Goal: Information Seeking & Learning: Learn about a topic

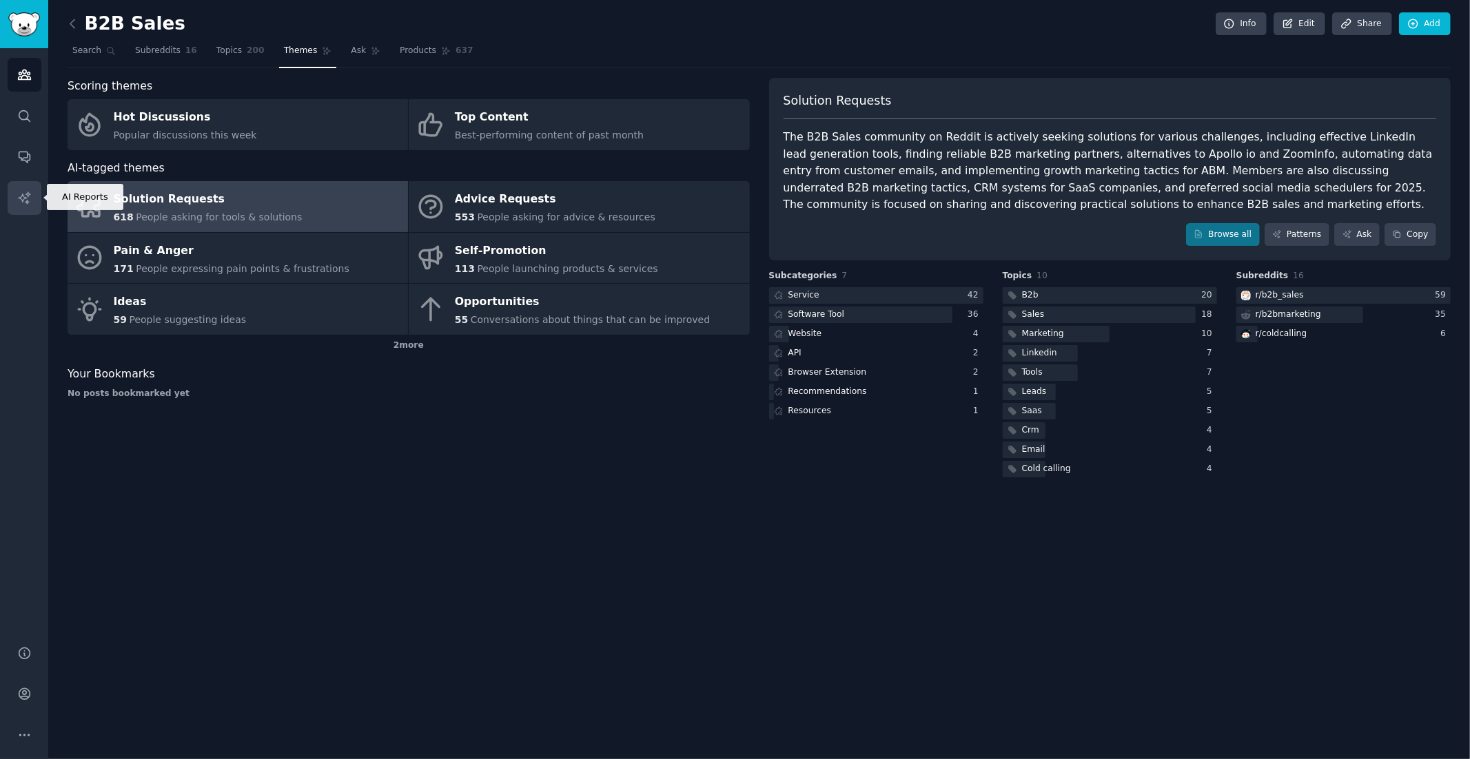
click at [25, 196] on icon "Sidebar" at bounding box center [24, 198] width 14 height 14
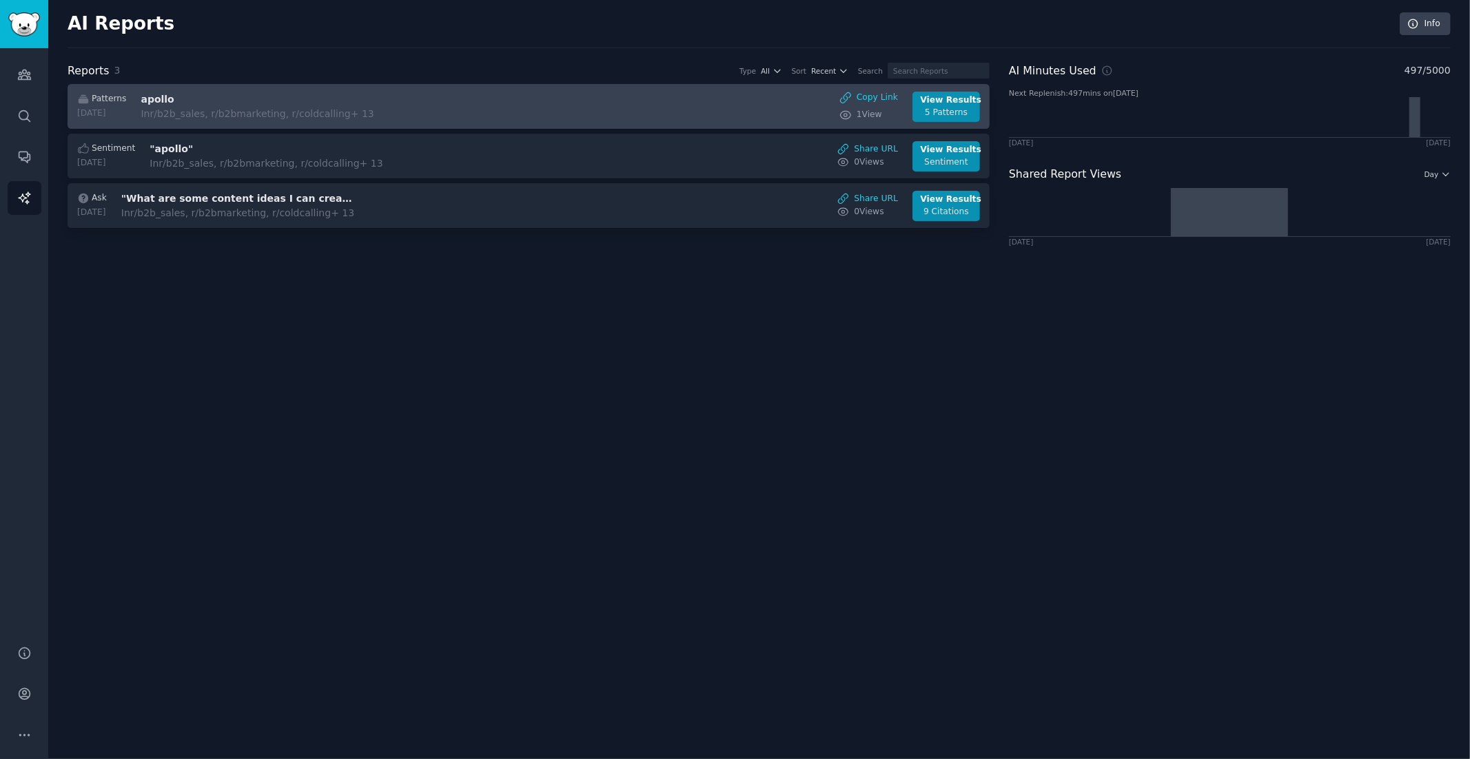
click at [518, 99] on div "Patterns [DATE] apollo In r/b2b_sales, r/b2bmarketing, r/coldcalling + 13 Copy …" at bounding box center [529, 107] width 908 height 30
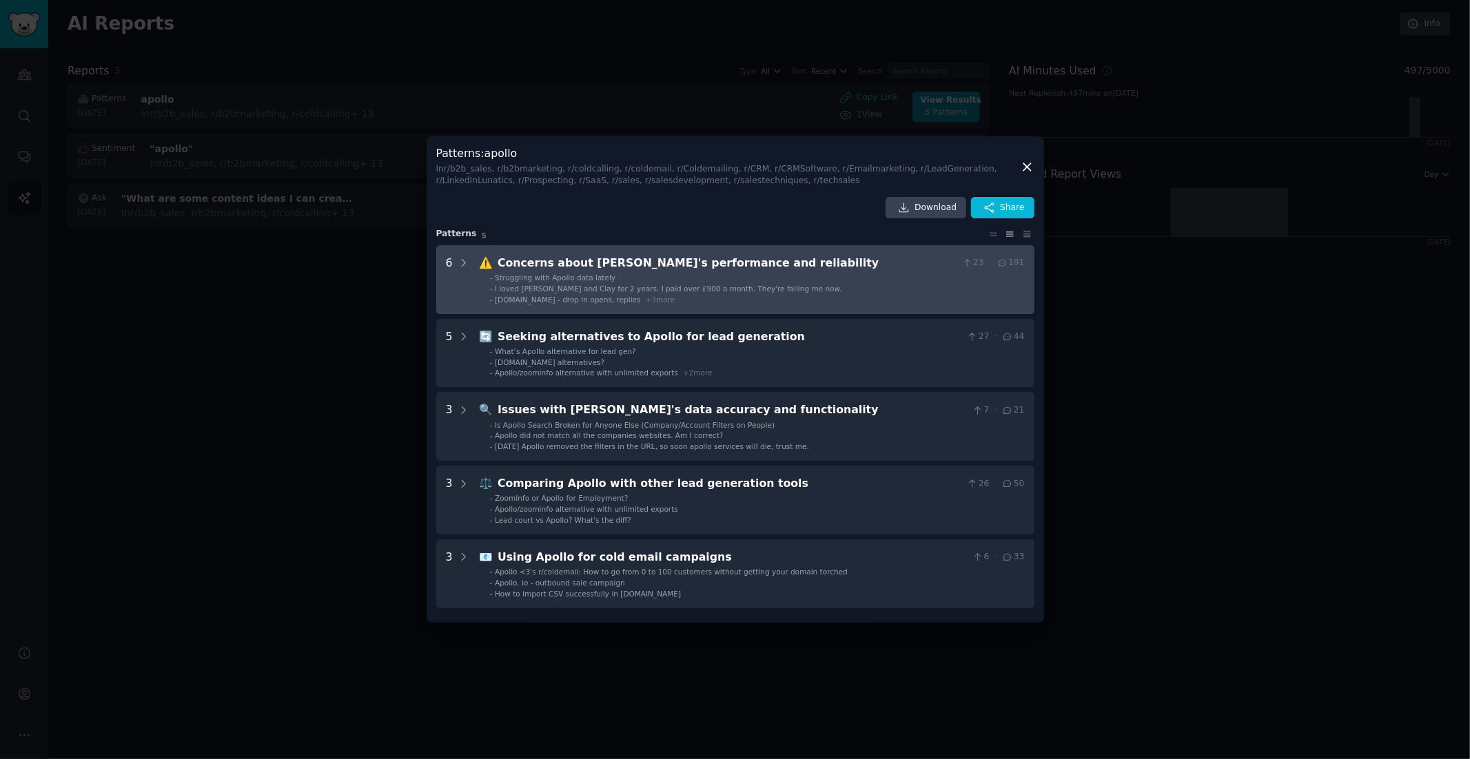
click at [585, 278] on span "Struggling with Apollo data lately" at bounding box center [555, 278] width 121 height 8
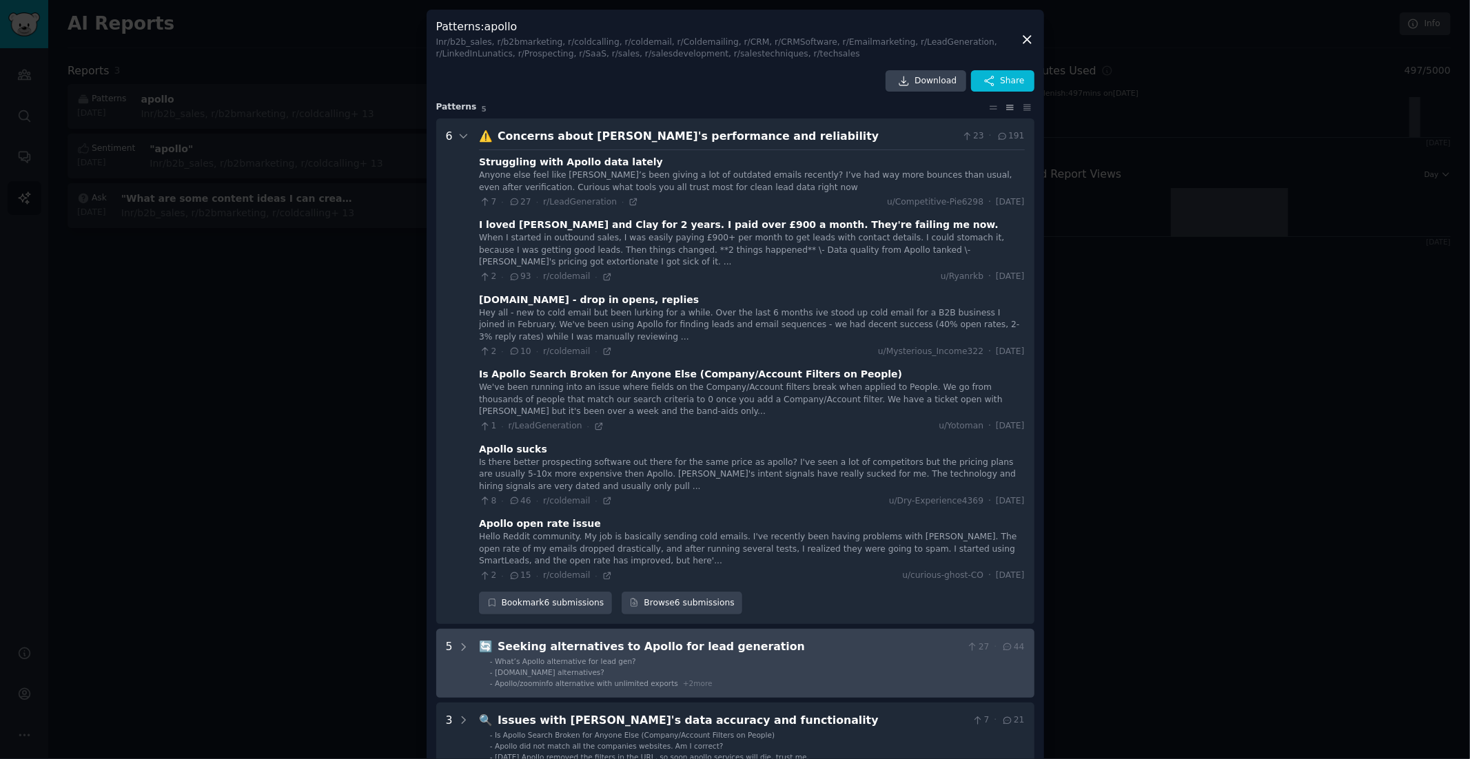
click at [784, 684] on li "- Apollo/zoominfo alternative with unlimited exports + 2 more" at bounding box center [757, 684] width 535 height 10
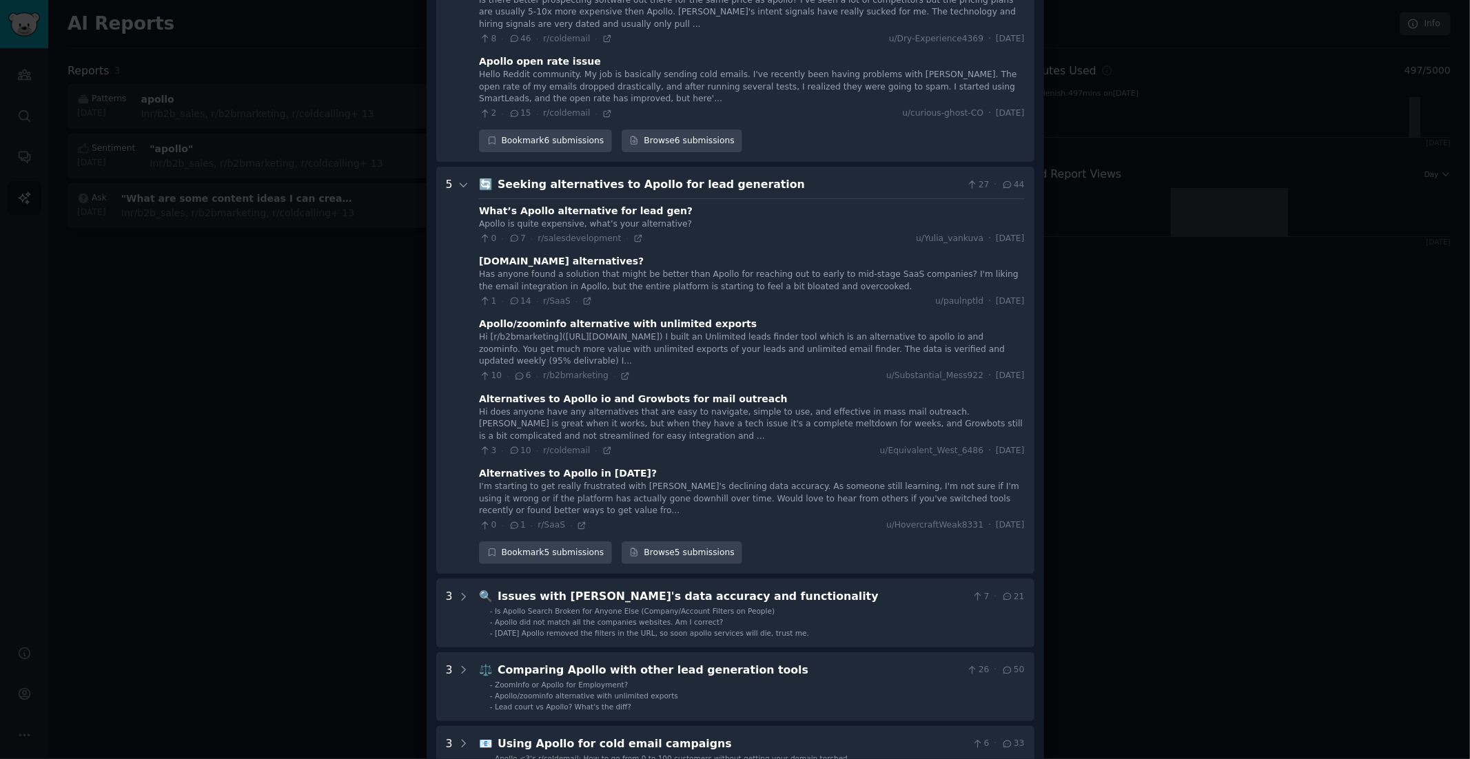
scroll to position [521, 0]
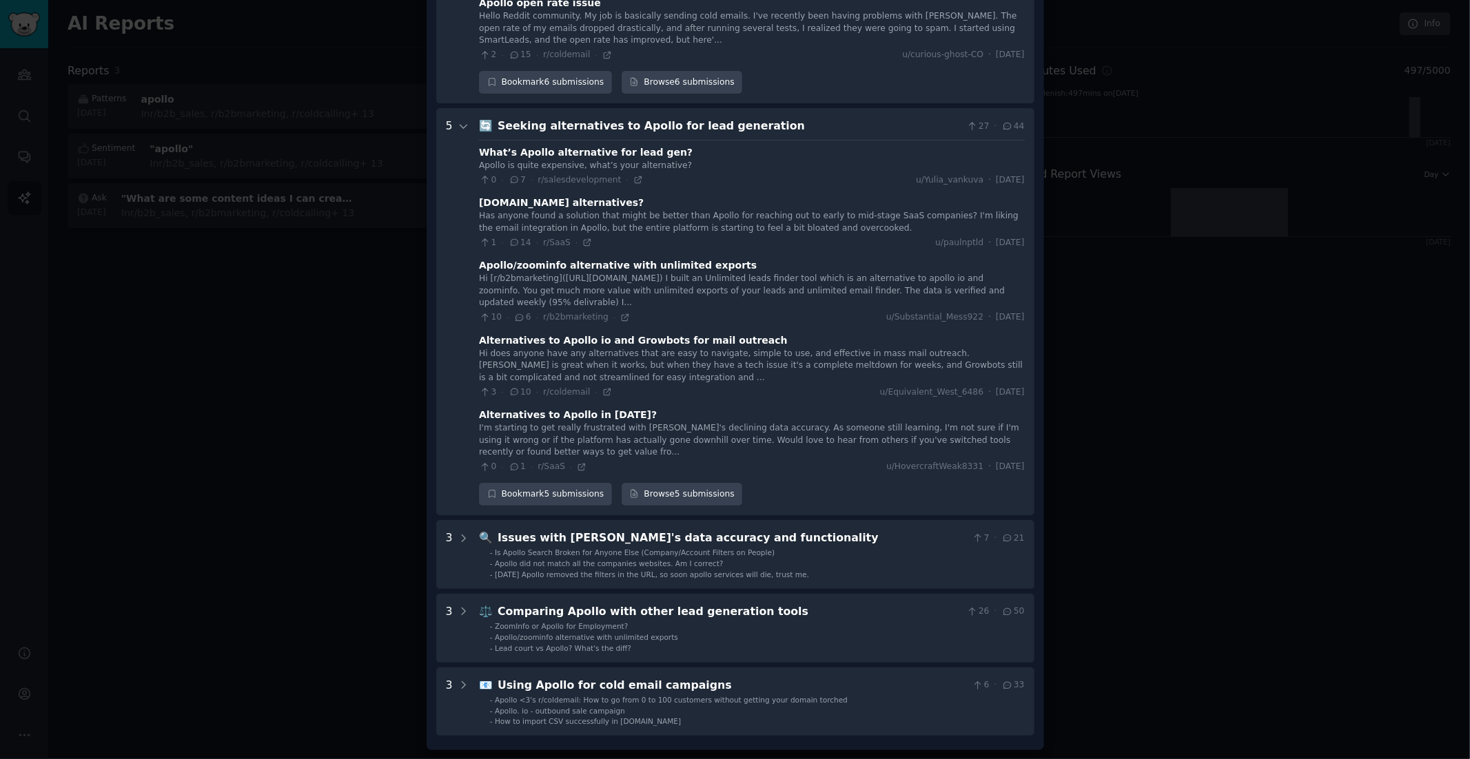
click at [376, 267] on div at bounding box center [735, 379] width 1470 height 759
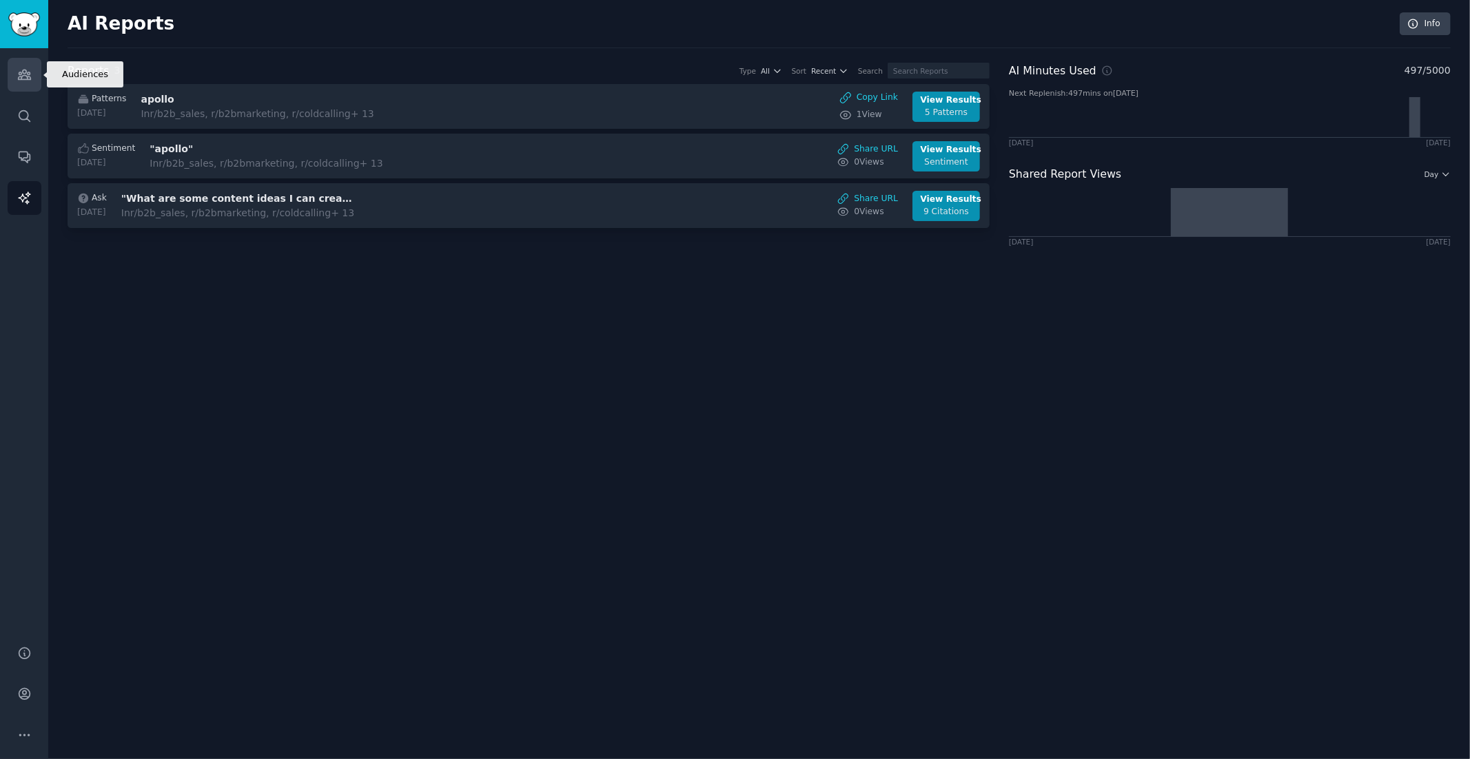
click at [34, 73] on link "Audiences" at bounding box center [25, 75] width 34 height 34
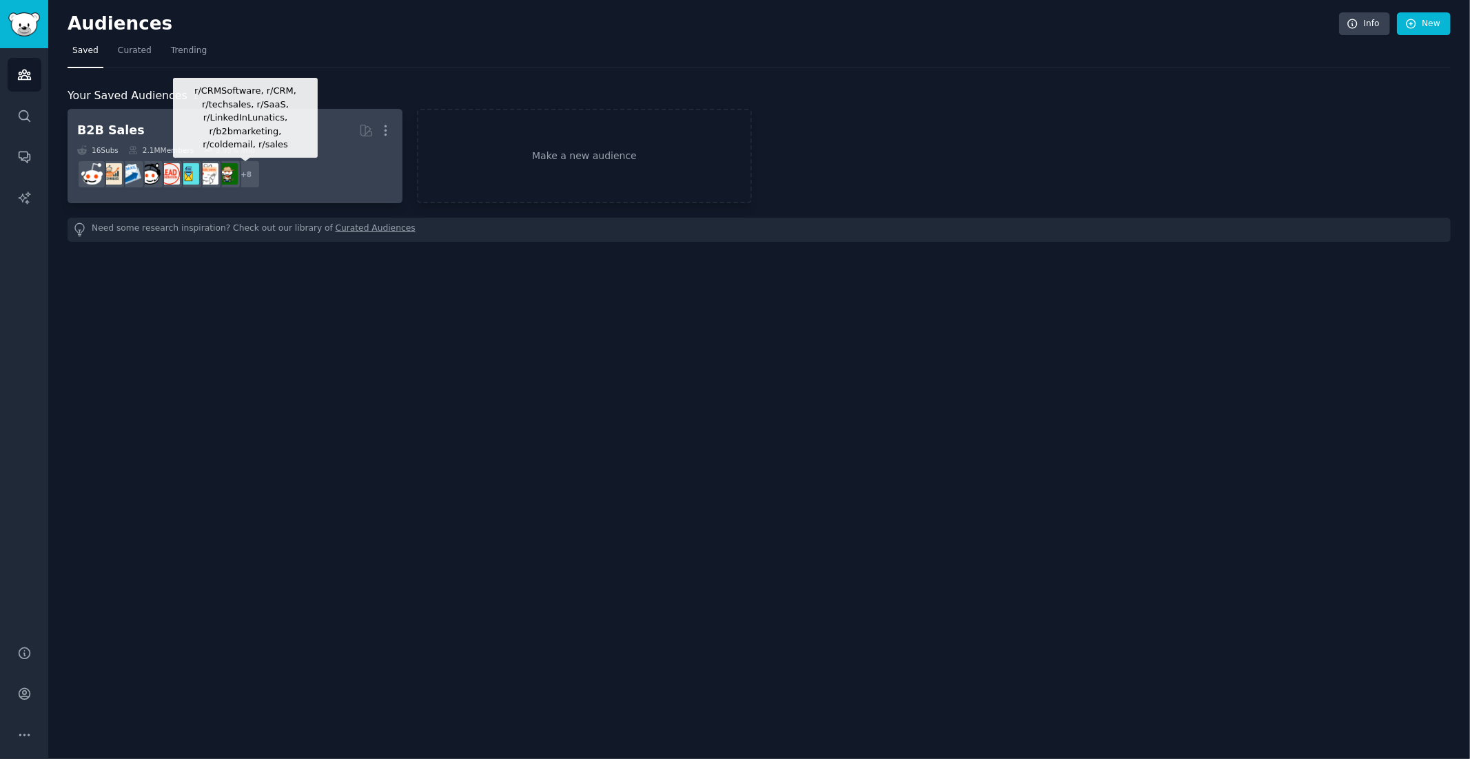
click at [242, 174] on div "+ 8" at bounding box center [246, 174] width 29 height 29
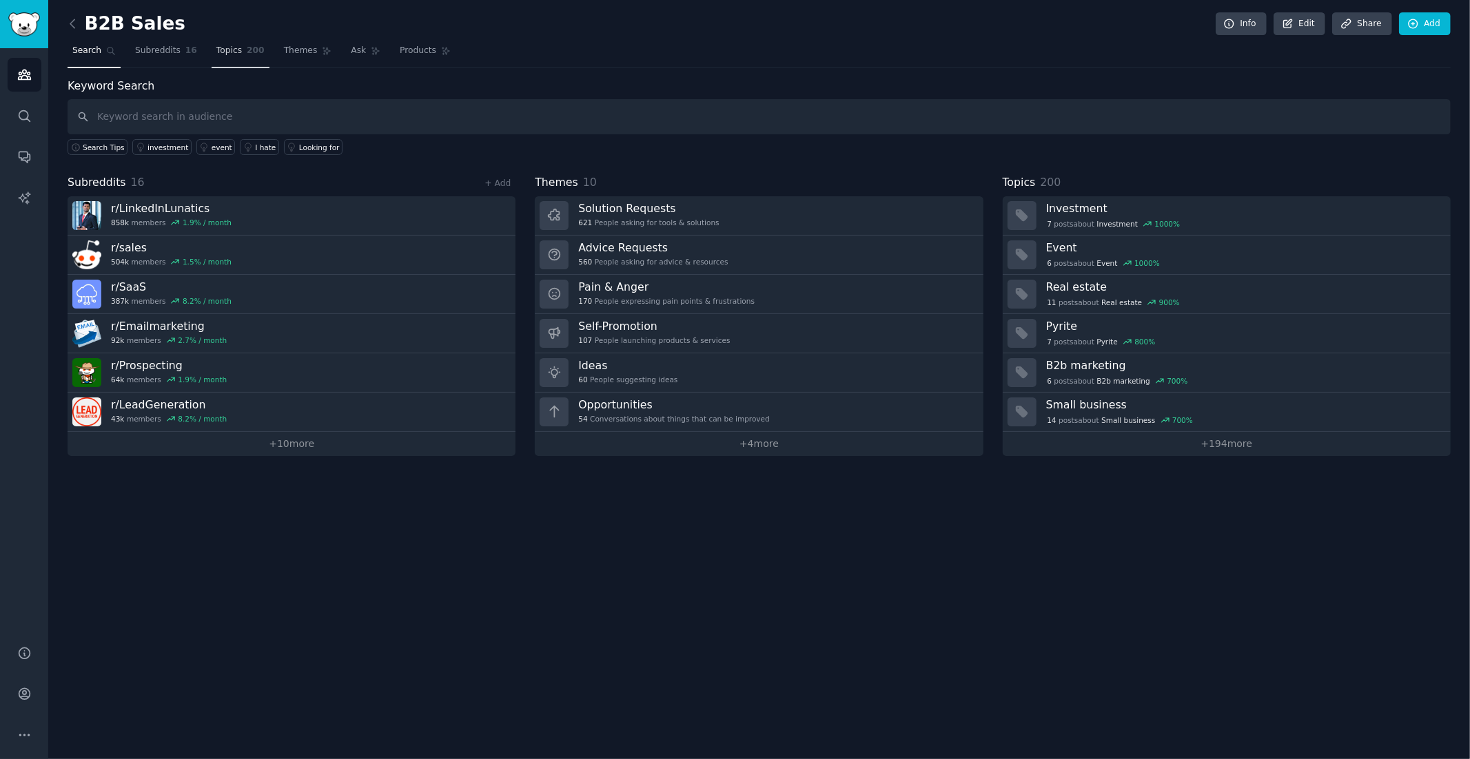
click at [232, 50] on span "Topics" at bounding box center [228, 51] width 25 height 12
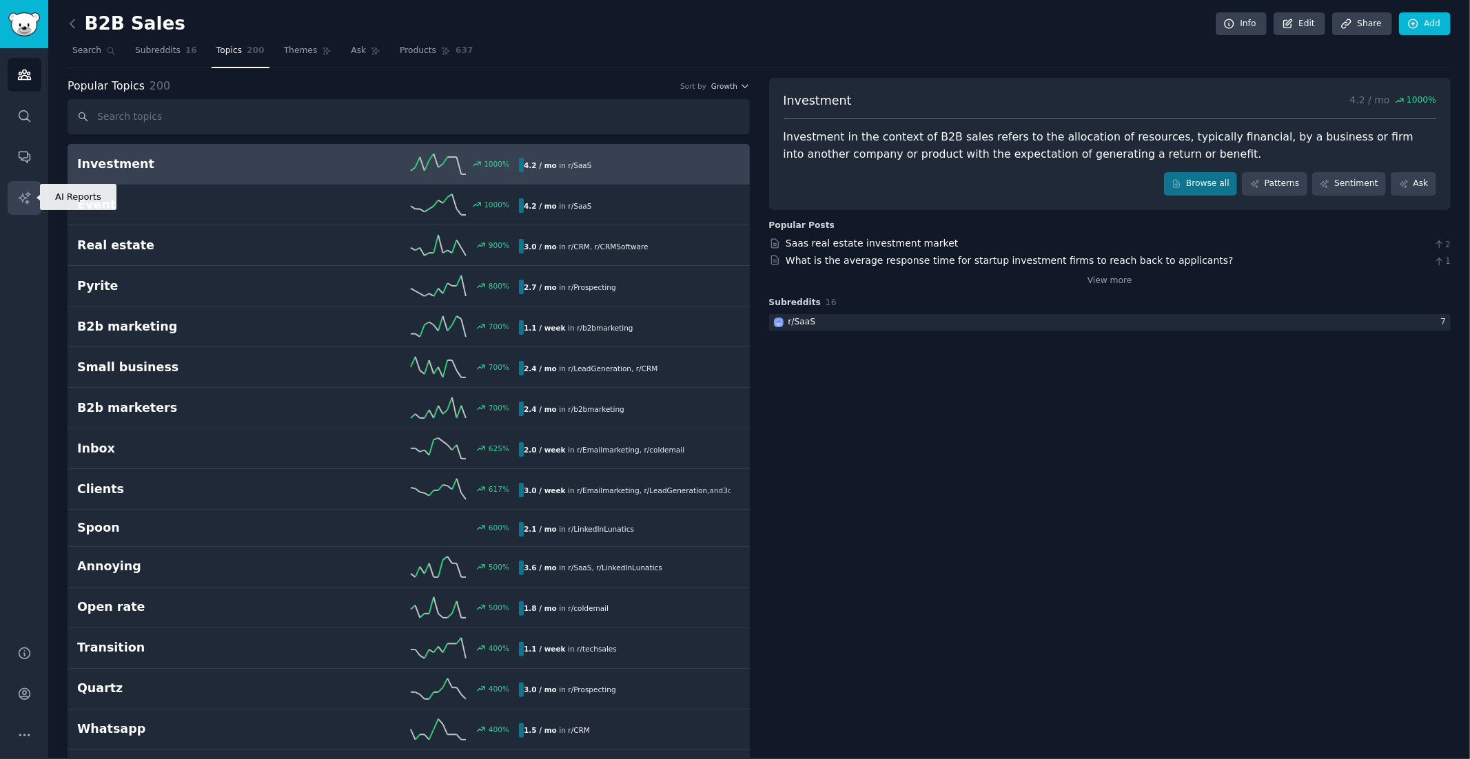
click at [21, 193] on icon "Sidebar" at bounding box center [24, 198] width 14 height 14
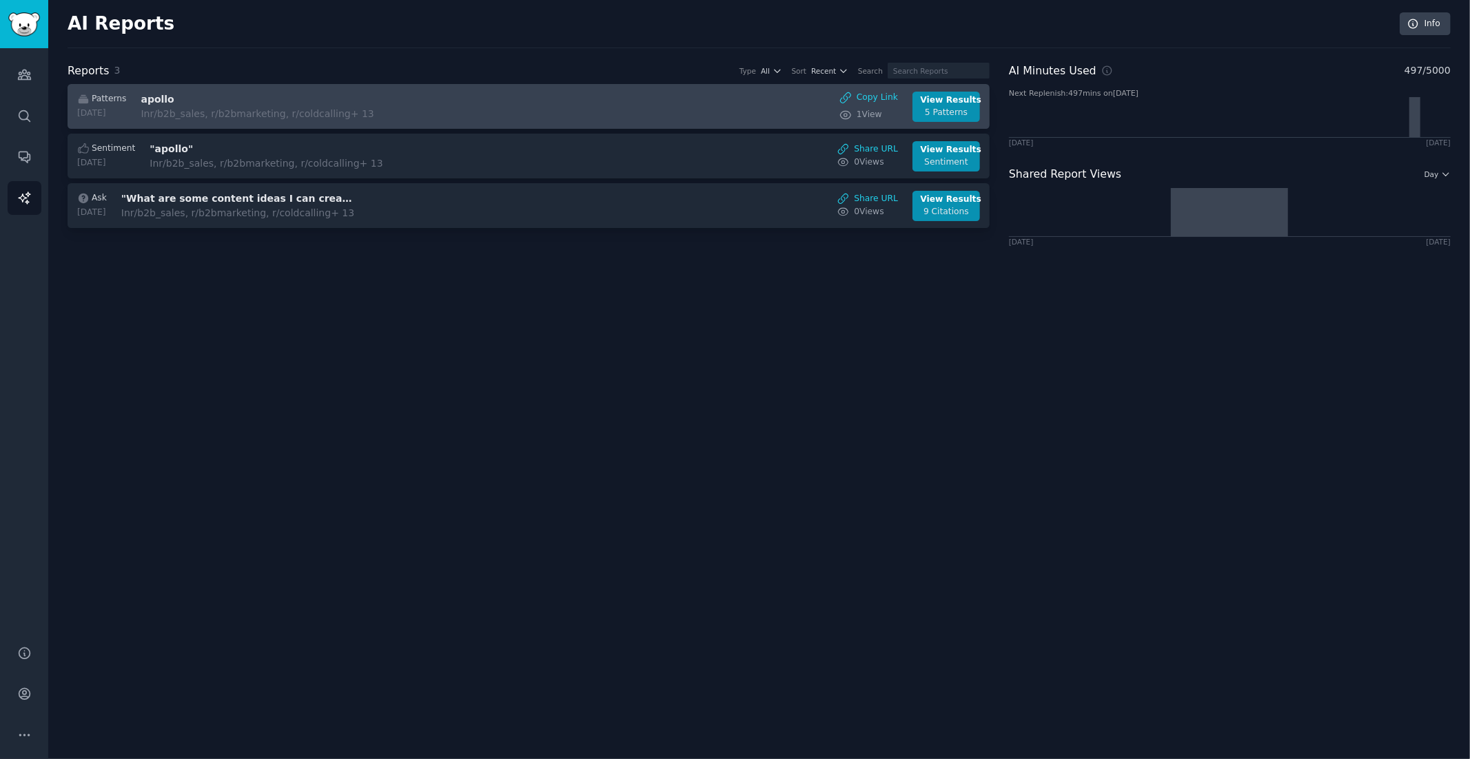
click at [188, 100] on h3 "apollo" at bounding box center [257, 99] width 232 height 14
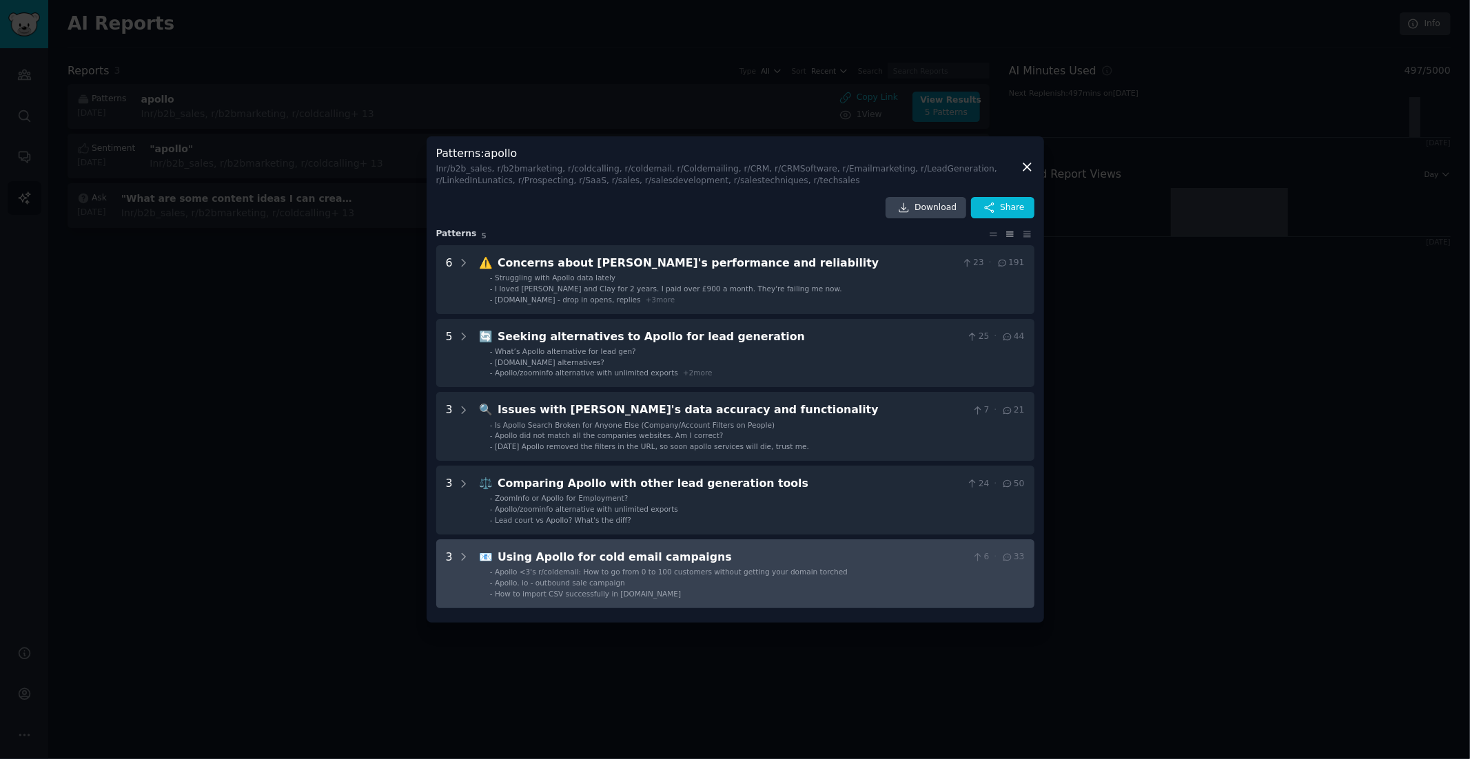
click at [607, 582] on span "Apollo. io - outbound sale campaign" at bounding box center [560, 583] width 130 height 8
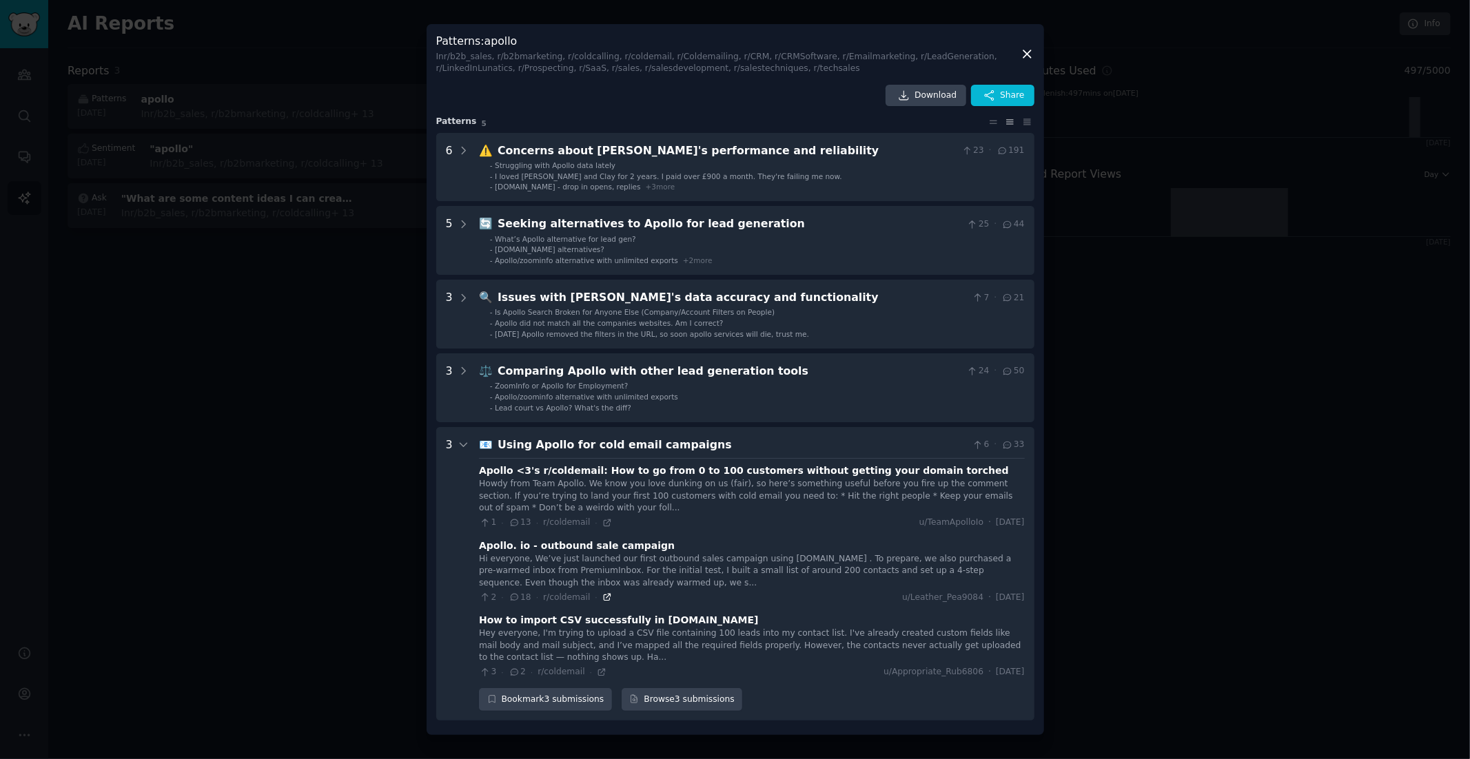
click at [602, 595] on icon at bounding box center [607, 598] width 10 height 10
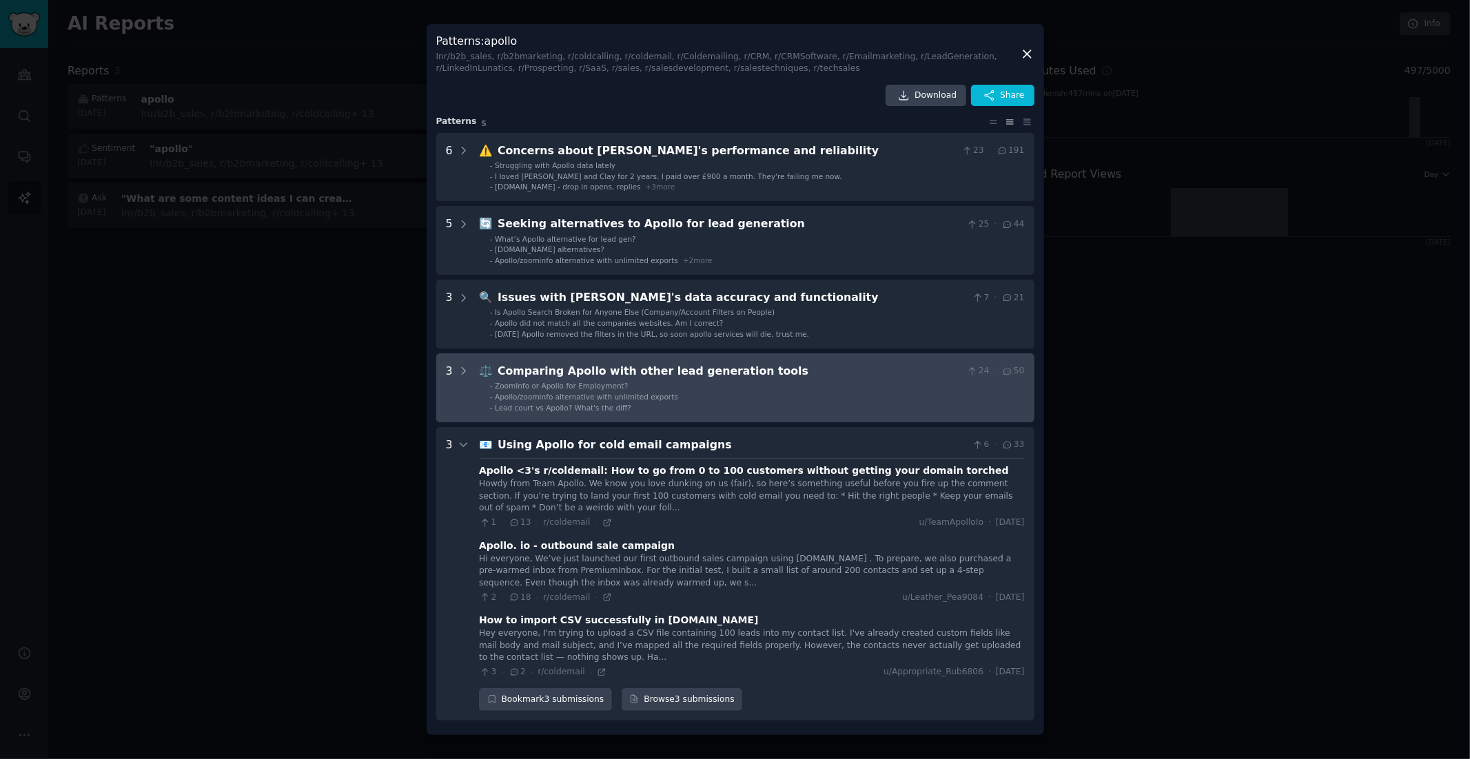
click at [659, 390] on li "- ZoomInfo or Apollo for Employment?" at bounding box center [757, 386] width 535 height 10
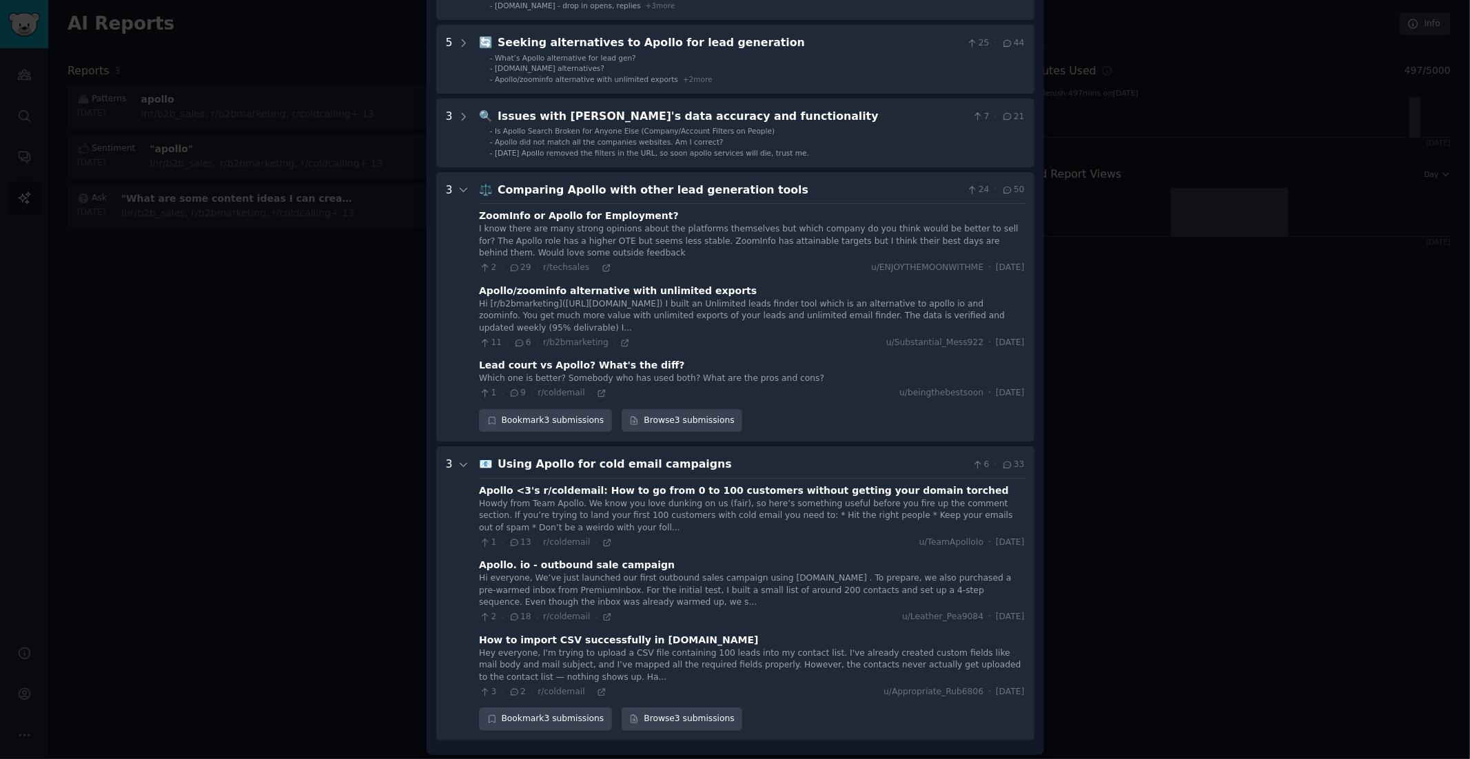
scroll to position [172, 0]
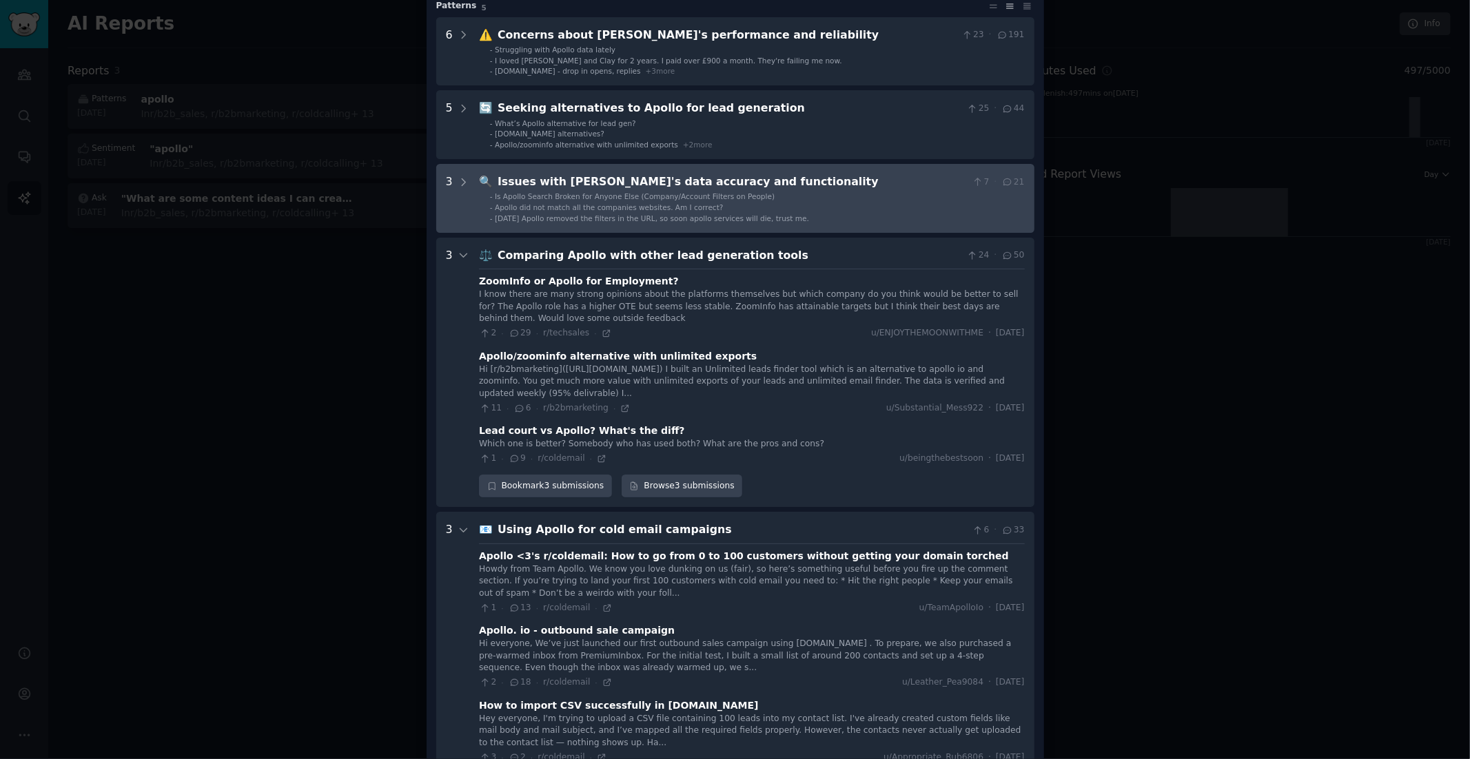
click at [678, 209] on span "Apollo did not match all the companies websites. Am I correct?" at bounding box center [609, 207] width 228 height 8
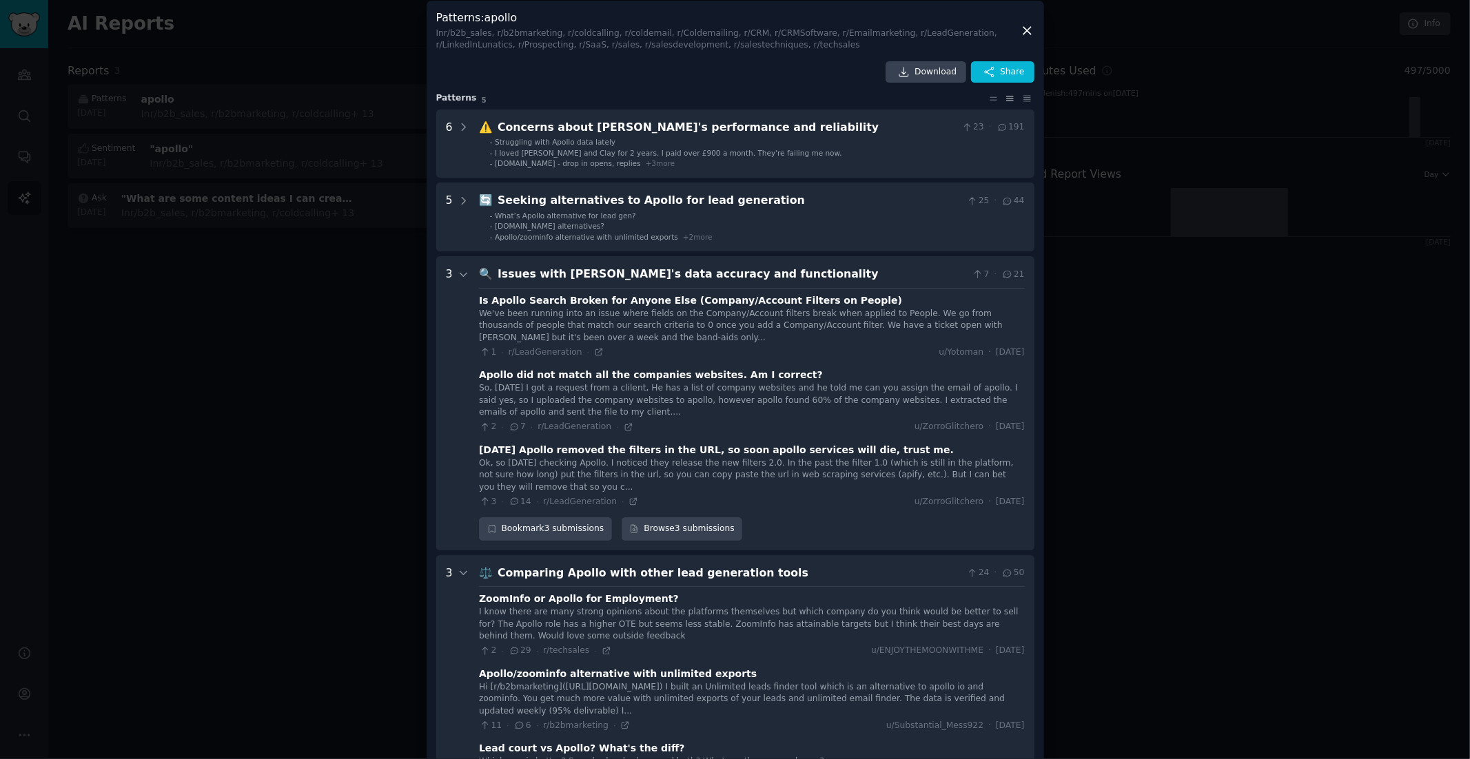
scroll to position [0, 0]
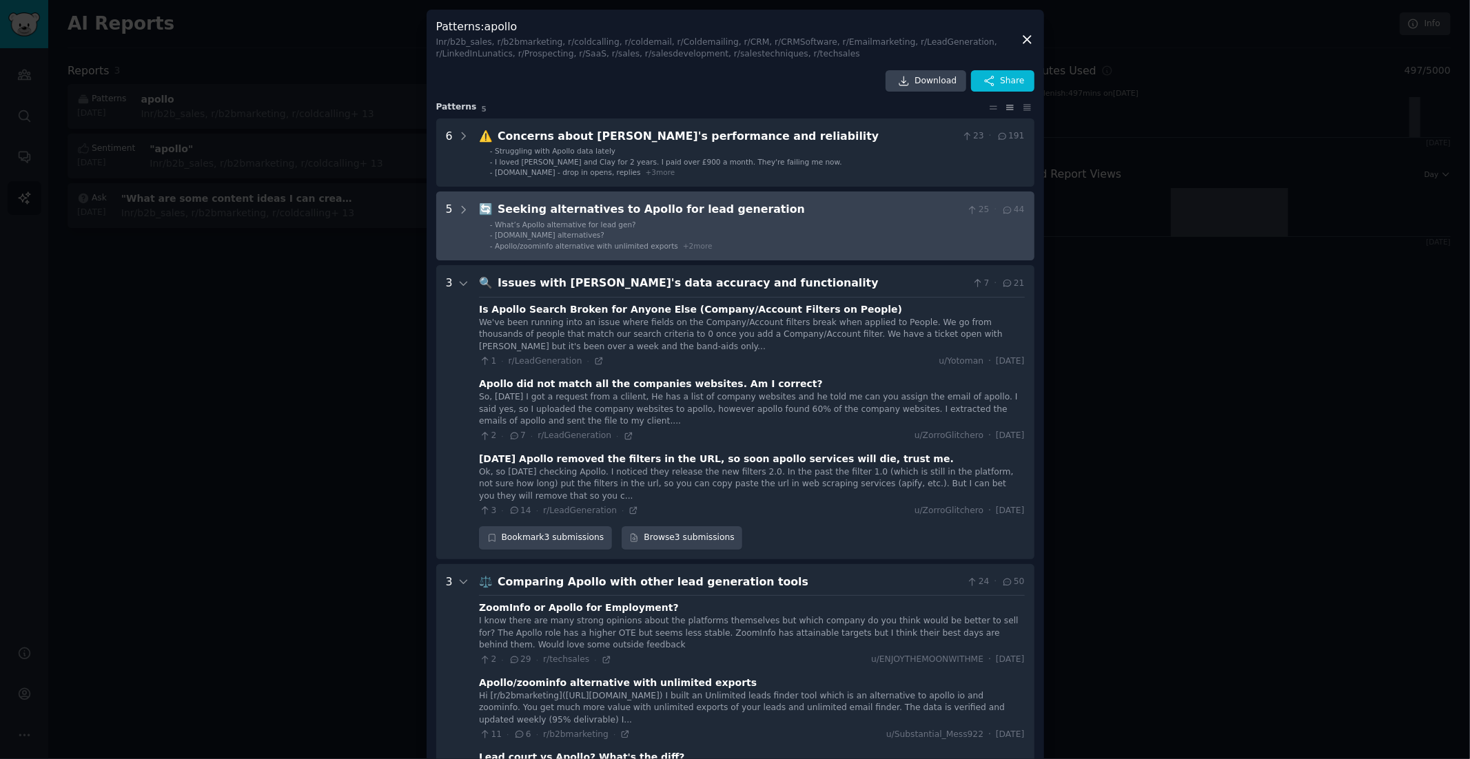
click at [677, 252] on generation "5 🔄 Seeking alternatives to Apollo for lead generation 25 · 44 - What’s Apollo …" at bounding box center [735, 226] width 598 height 69
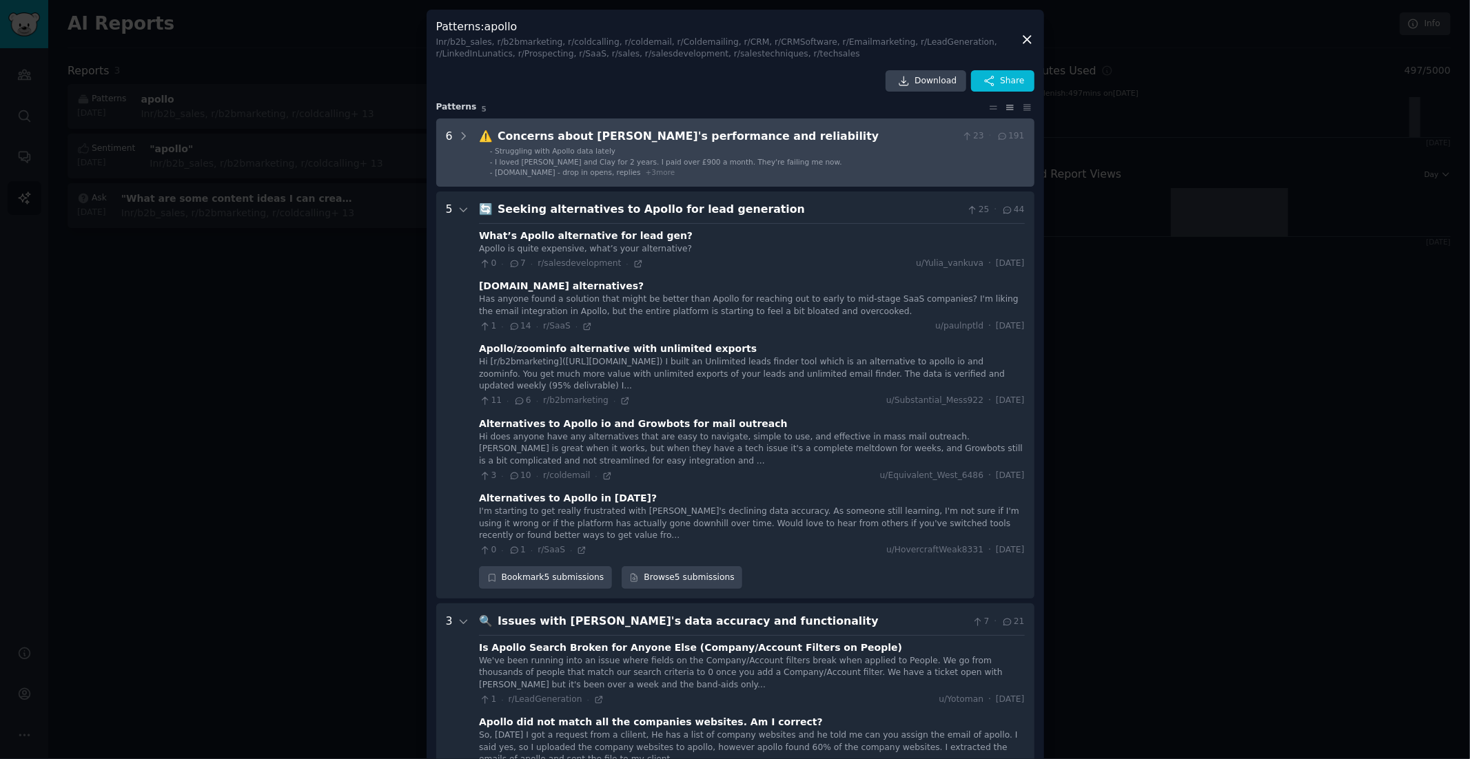
click at [671, 165] on span "I loved [PERSON_NAME] and Clay for 2 years. I paid over £900 a month. They're f…" at bounding box center [668, 162] width 347 height 8
